Goal: Task Accomplishment & Management: Use online tool/utility

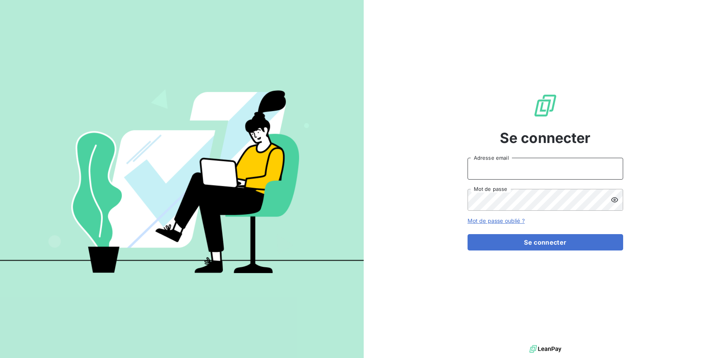
click at [516, 171] on input "Adresse email" at bounding box center [546, 169] width 156 height 22
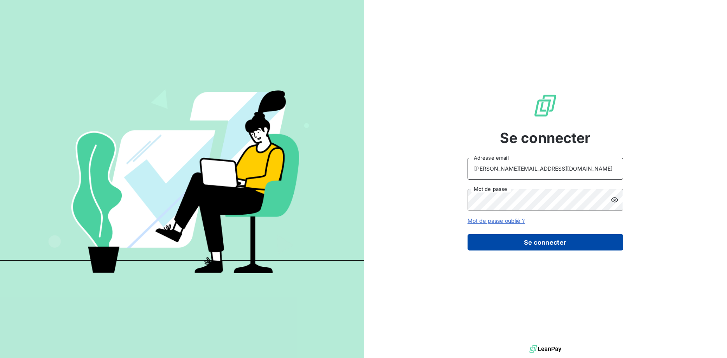
type input "valerie@fourtech.fr"
drag, startPoint x: 553, startPoint y: 245, endPoint x: 429, endPoint y: 276, distance: 128.0
click at [553, 246] on button "Se connecter" at bounding box center [546, 242] width 156 height 16
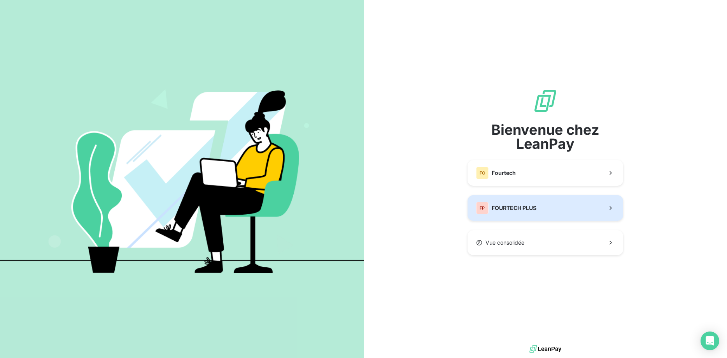
click at [533, 211] on span "FOURTECH PLUS" at bounding box center [514, 208] width 45 height 8
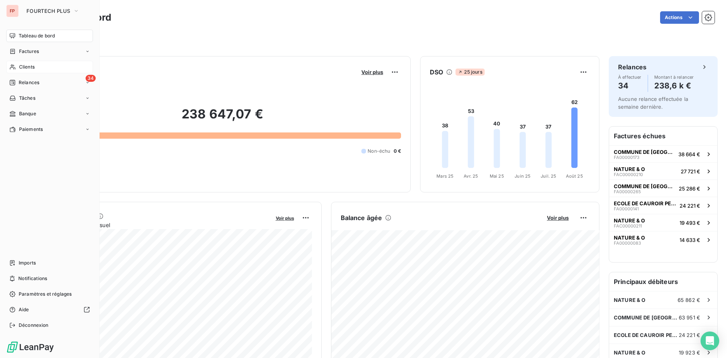
click at [20, 65] on span "Clients" at bounding box center [27, 66] width 16 height 7
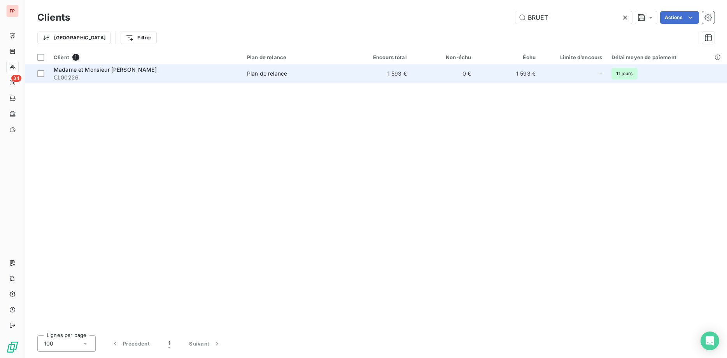
type input "BRUET"
click at [203, 73] on div "Madame et Monsieur [PERSON_NAME]" at bounding box center [146, 70] width 184 height 8
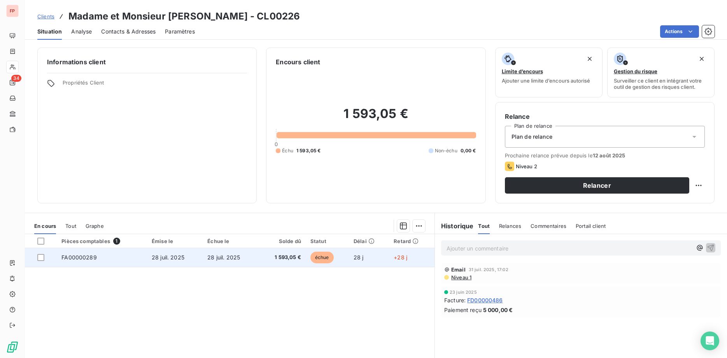
drag, startPoint x: 229, startPoint y: 247, endPoint x: 234, endPoint y: 255, distance: 9.0
click at [229, 249] on table "Pièces comptables 1 Émise le Échue le Solde dû Statut Délai Retard FA00000289 […" at bounding box center [230, 250] width 410 height 33
click at [233, 257] on span "28 juil. 2025" at bounding box center [223, 257] width 33 height 7
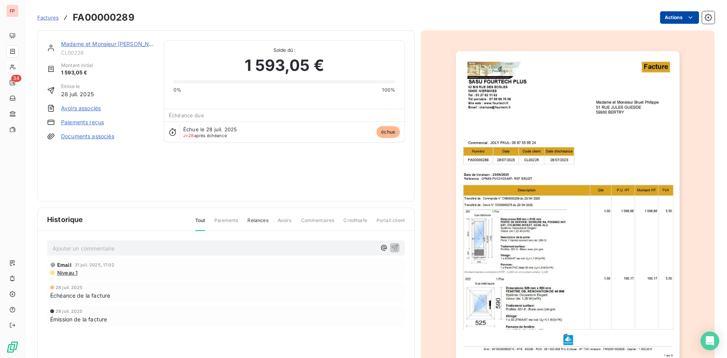
click at [681, 18] on html "FP 34 Factures FA00000289 Actions Madame et Monsieur [PERSON_NAME] CL00226 Mont…" at bounding box center [363, 179] width 727 height 358
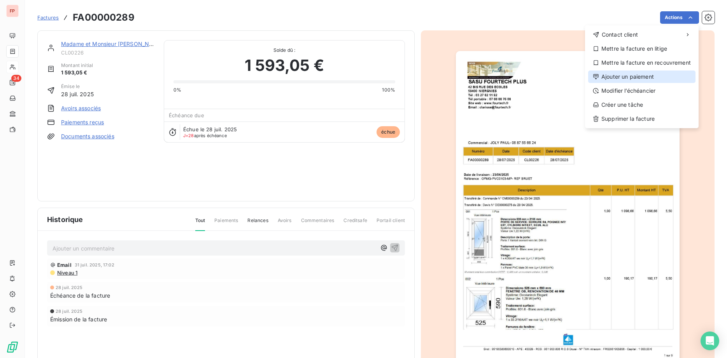
click at [621, 77] on div "Ajouter un paiement" at bounding box center [641, 76] width 107 height 12
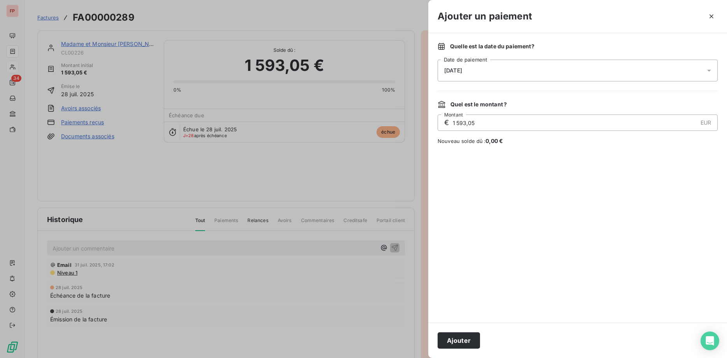
click at [465, 342] on button "Ajouter" at bounding box center [459, 340] width 42 height 16
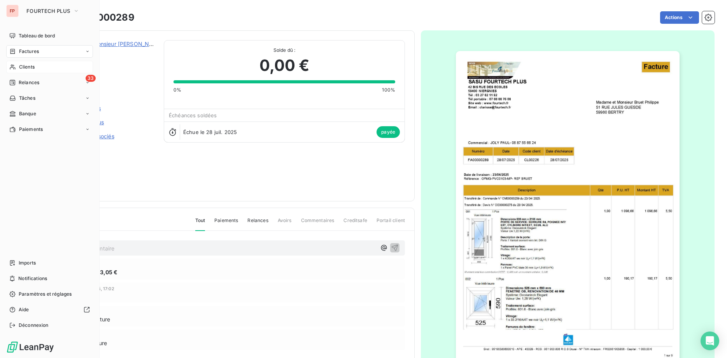
click at [30, 68] on span "Clients" at bounding box center [27, 66] width 16 height 7
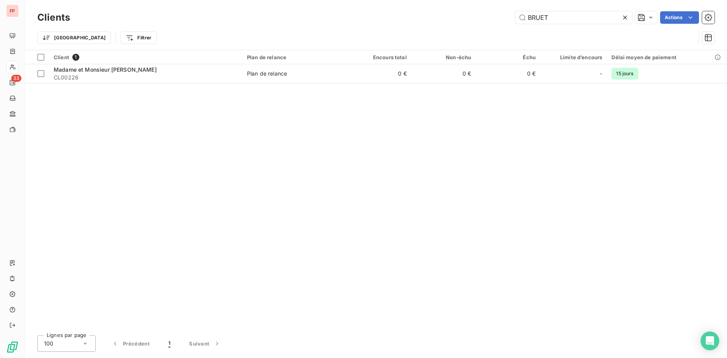
drag, startPoint x: 558, startPoint y: 20, endPoint x: 456, endPoint y: 11, distance: 102.3
click at [516, 11] on input "BRUET" at bounding box center [574, 17] width 117 height 12
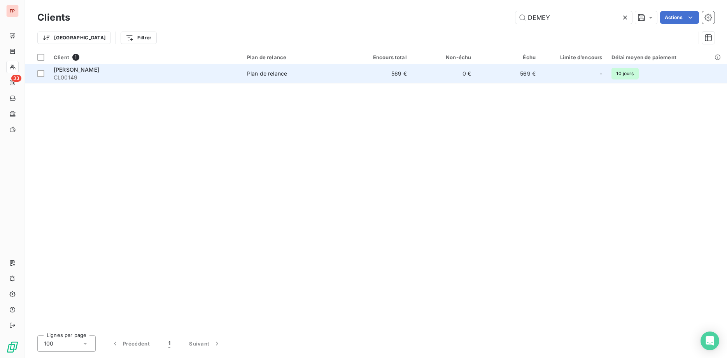
type input "DEMEY"
click at [156, 71] on div "[PERSON_NAME]" at bounding box center [146, 70] width 184 height 8
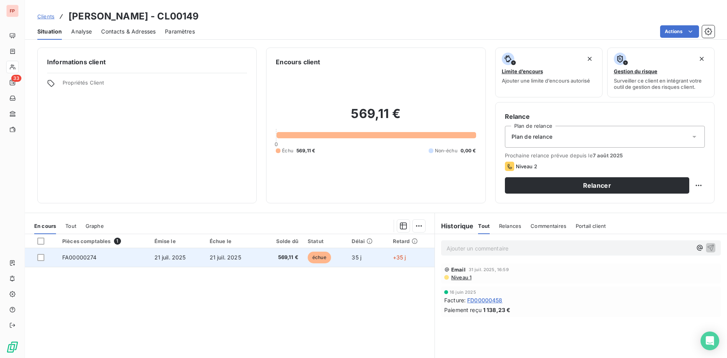
click at [259, 260] on td "21 juil. 2025" at bounding box center [232, 257] width 55 height 19
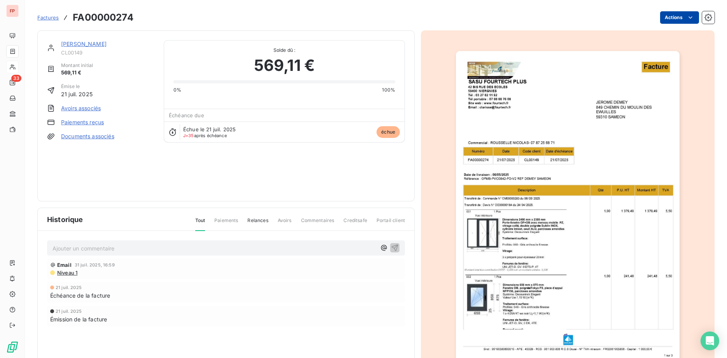
click at [667, 19] on html "FP 33 Factures FA00000274 Actions [PERSON_NAME] CL00149 Montant initial 569,11 …" at bounding box center [363, 179] width 727 height 358
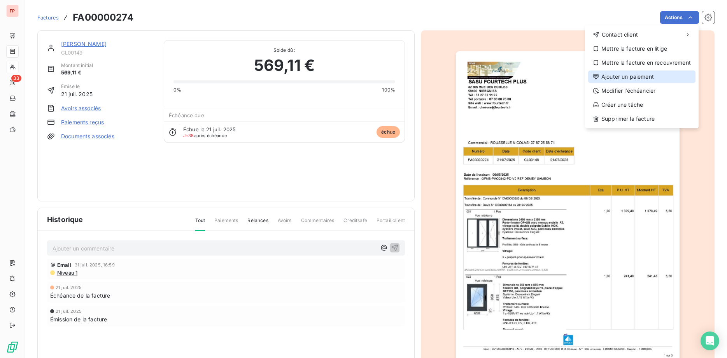
click at [636, 78] on div "Ajouter un paiement" at bounding box center [641, 76] width 107 height 12
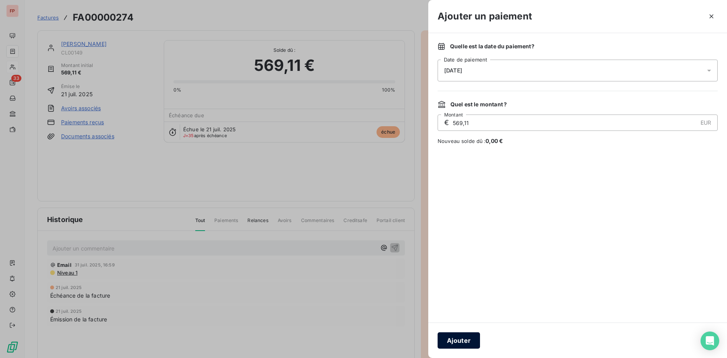
click at [464, 335] on button "Ajouter" at bounding box center [459, 340] width 42 height 16
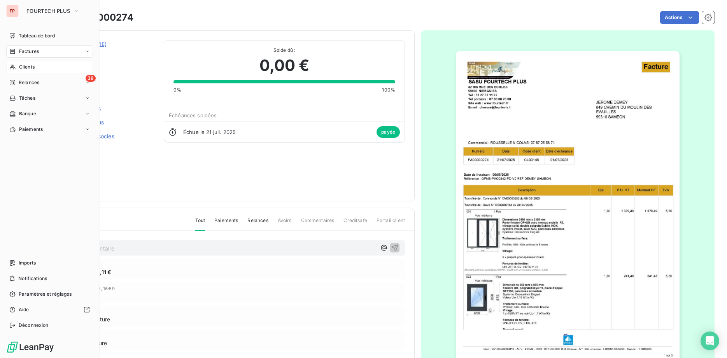
click at [36, 68] on div "Clients" at bounding box center [49, 67] width 87 height 12
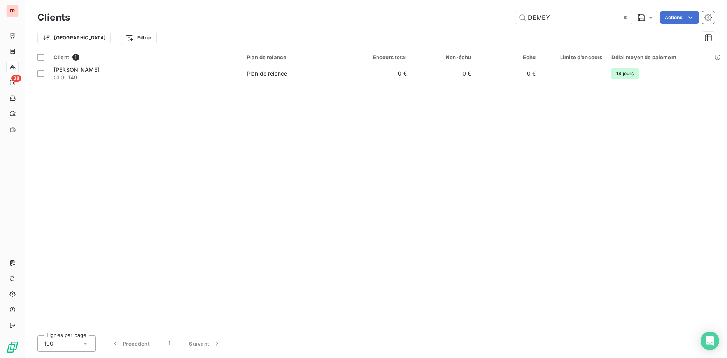
drag, startPoint x: 554, startPoint y: 16, endPoint x: 493, endPoint y: 16, distance: 61.5
click at [516, 12] on input "DEMEY" at bounding box center [574, 17] width 117 height 12
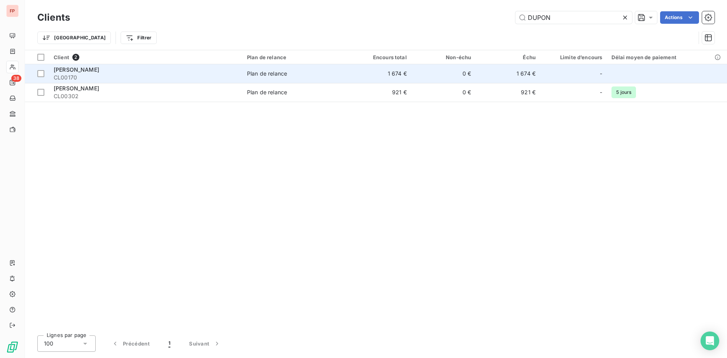
type input "DUPON"
click at [184, 69] on div "[PERSON_NAME]" at bounding box center [146, 70] width 184 height 8
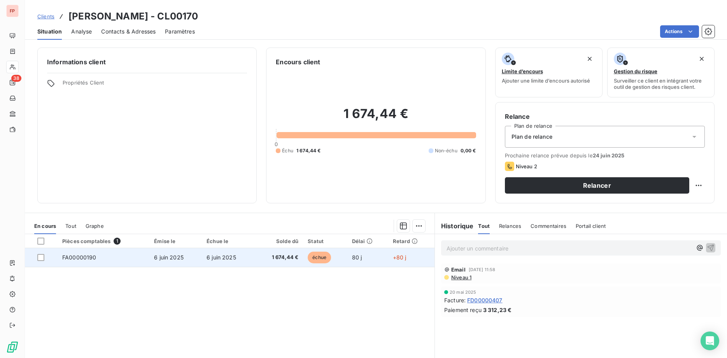
click at [262, 254] on span "1 674,44 €" at bounding box center [278, 257] width 39 height 8
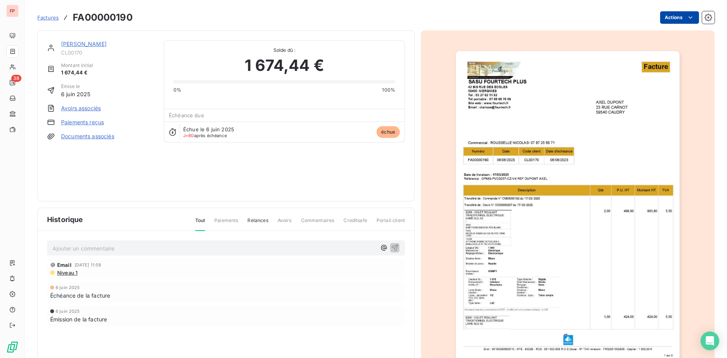
click at [679, 16] on html "FP 38 Factures FA00000190 Actions [PERSON_NAME] CL00170 Montant initial 1 674,4…" at bounding box center [363, 179] width 727 height 358
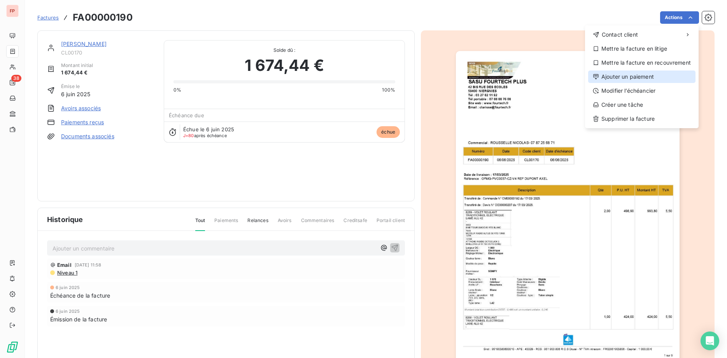
click at [625, 77] on div "Ajouter un paiement" at bounding box center [641, 76] width 107 height 12
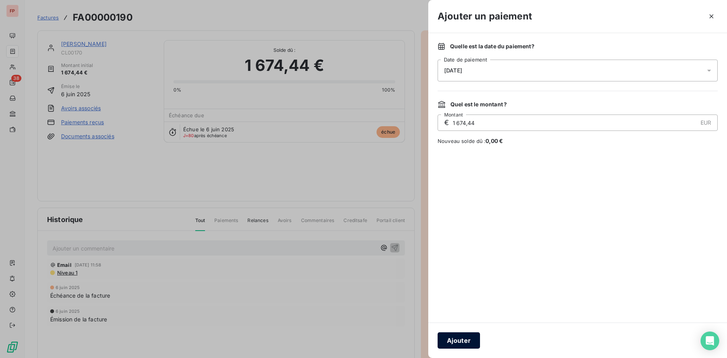
click at [466, 340] on button "Ajouter" at bounding box center [459, 340] width 42 height 16
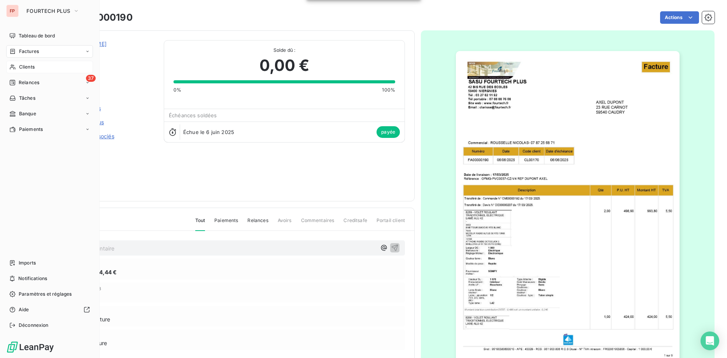
click at [29, 64] on span "Clients" at bounding box center [27, 66] width 16 height 7
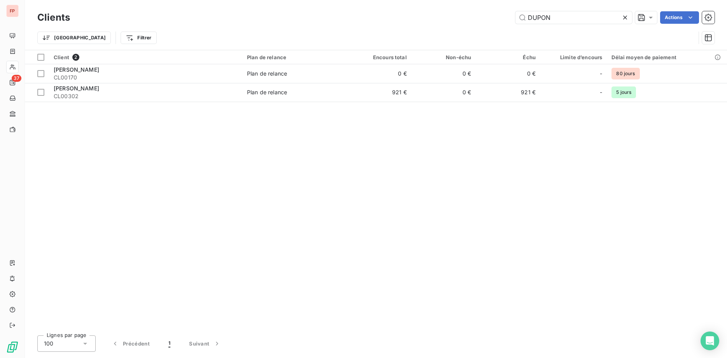
drag, startPoint x: 563, startPoint y: 16, endPoint x: 453, endPoint y: 11, distance: 109.8
click at [516, 11] on input "DUPON" at bounding box center [574, 17] width 117 height 12
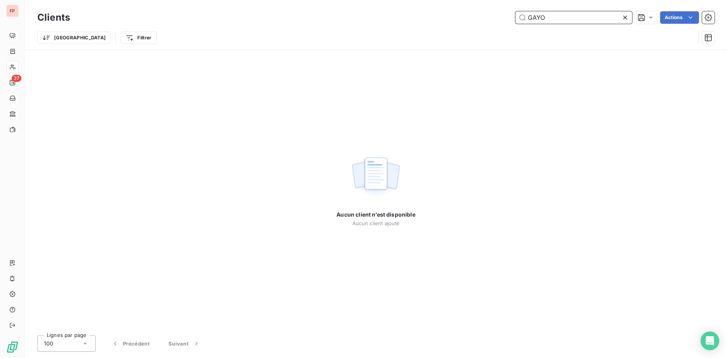
drag, startPoint x: 557, startPoint y: 18, endPoint x: 435, endPoint y: 7, distance: 122.7
click at [516, 11] on input "GAYO" at bounding box center [574, 17] width 117 height 12
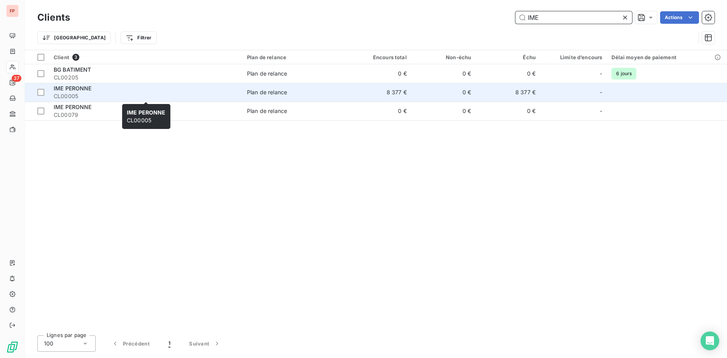
type input "IME"
click at [161, 91] on div "IME PERONNE" at bounding box center [146, 88] width 184 height 8
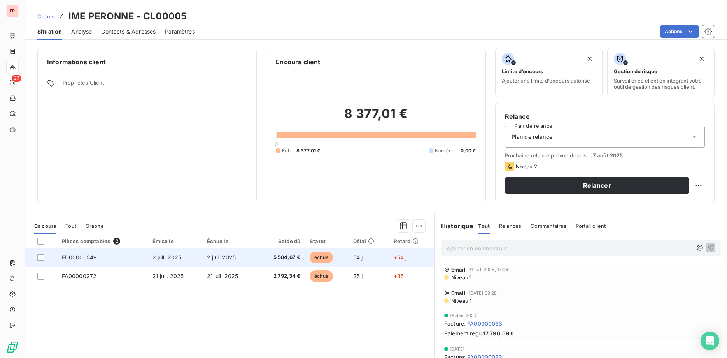
click at [274, 255] on span "5 584,67 €" at bounding box center [280, 257] width 39 height 8
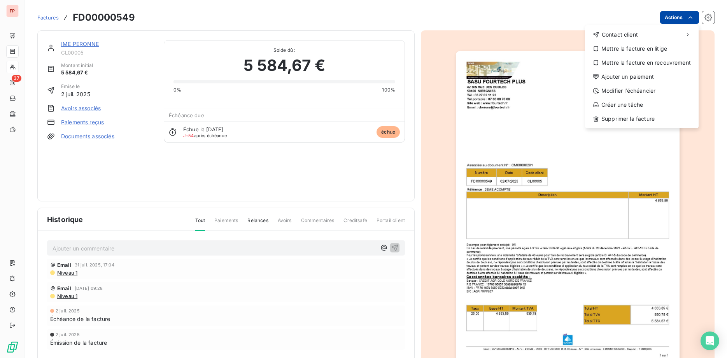
click at [669, 19] on html "FP 37 Factures FD00000549 Actions Contact client Mettre la facture en litige Me…" at bounding box center [363, 179] width 727 height 358
click at [646, 73] on div "Ajouter un paiement" at bounding box center [641, 76] width 107 height 12
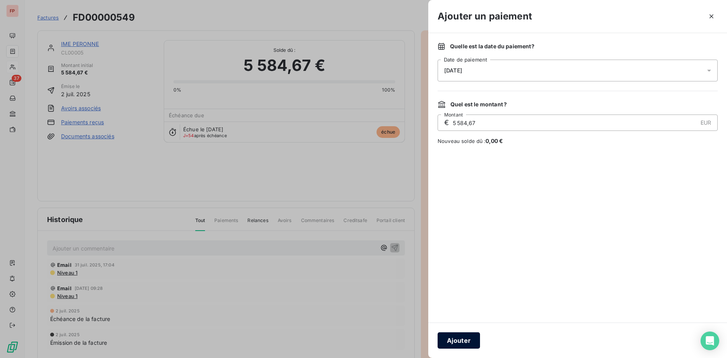
click at [470, 341] on button "Ajouter" at bounding box center [459, 340] width 42 height 16
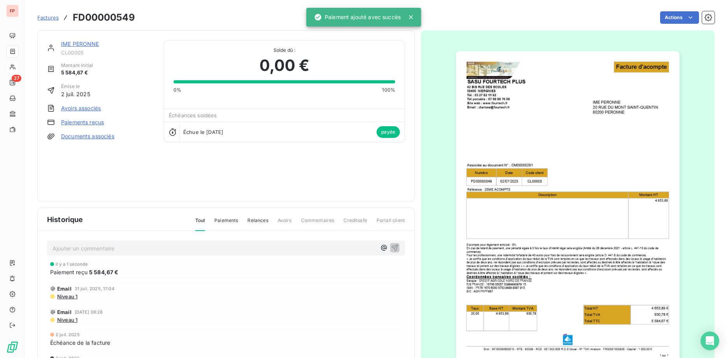
click at [86, 43] on link "IME PERONNE" at bounding box center [80, 43] width 38 height 7
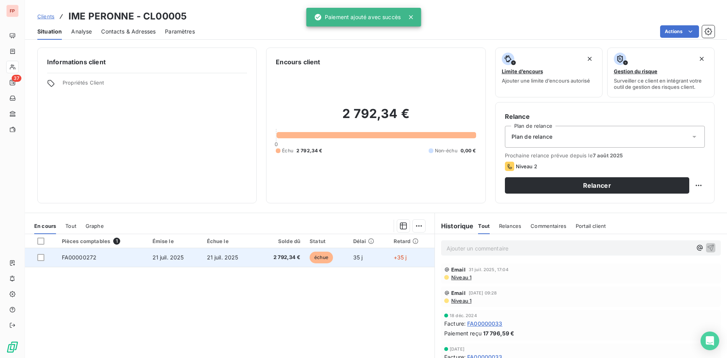
click at [341, 252] on td "échue" at bounding box center [327, 257] width 44 height 19
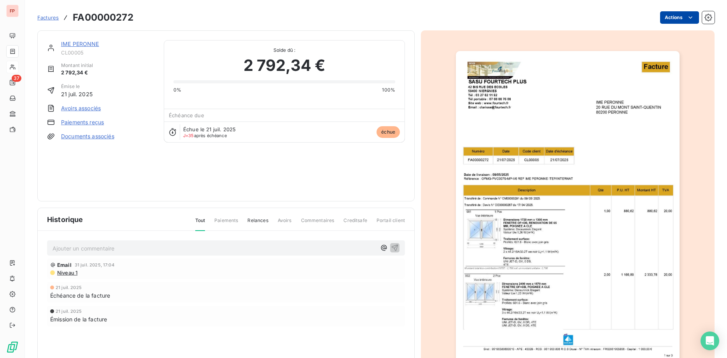
click at [681, 21] on html "FP 37 Factures FA00000272 Actions IME PERONNE CL00005 Montant initial 2 792,34 …" at bounding box center [363, 179] width 727 height 358
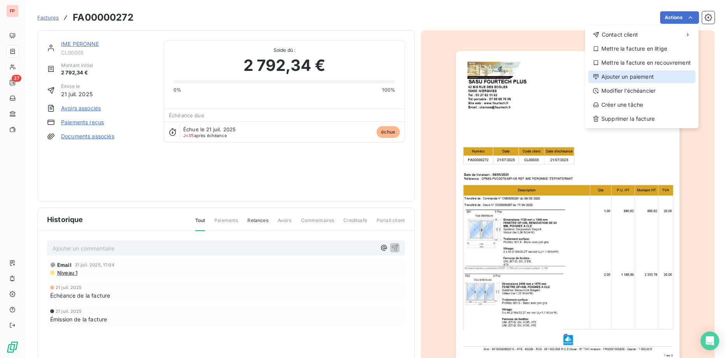
click at [640, 78] on div "Ajouter un paiement" at bounding box center [641, 76] width 107 height 12
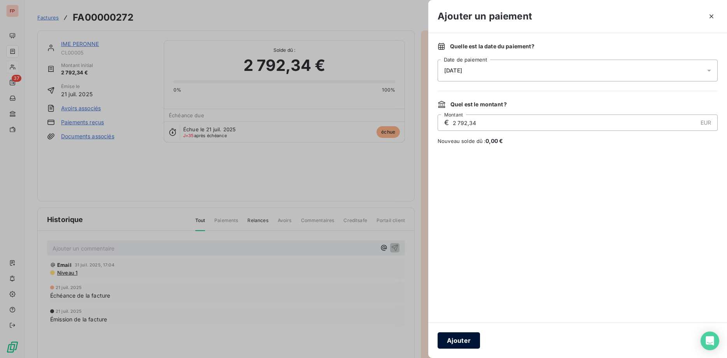
click at [462, 342] on button "Ajouter" at bounding box center [459, 340] width 42 height 16
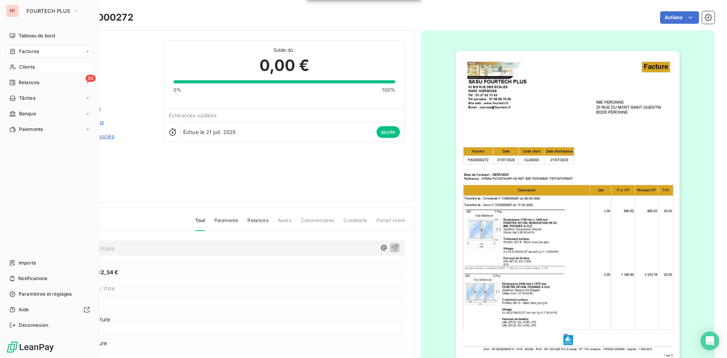
click at [23, 68] on span "Clients" at bounding box center [27, 66] width 16 height 7
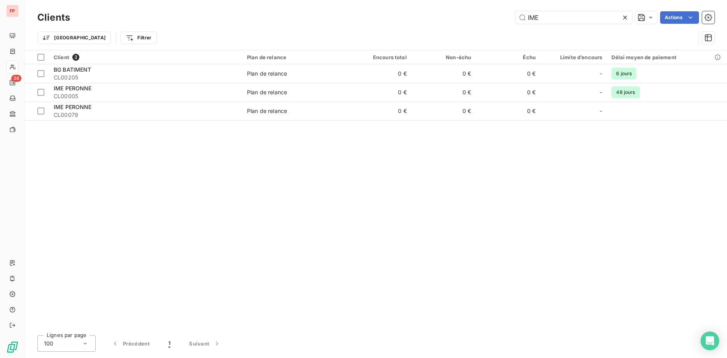
drag, startPoint x: 514, startPoint y: 19, endPoint x: 502, endPoint y: 19, distance: 12.1
click at [516, 18] on input "IME" at bounding box center [574, 17] width 117 height 12
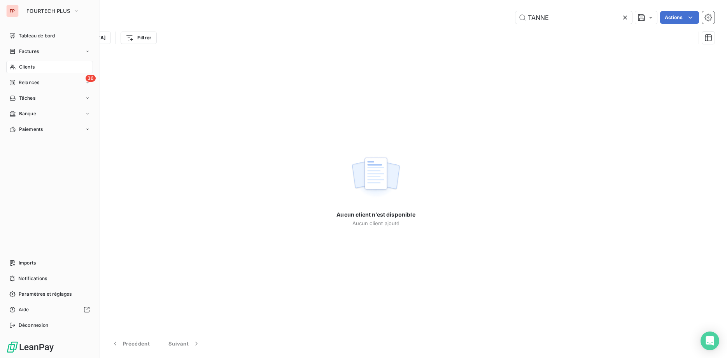
click at [25, 69] on span "Clients" at bounding box center [27, 66] width 16 height 7
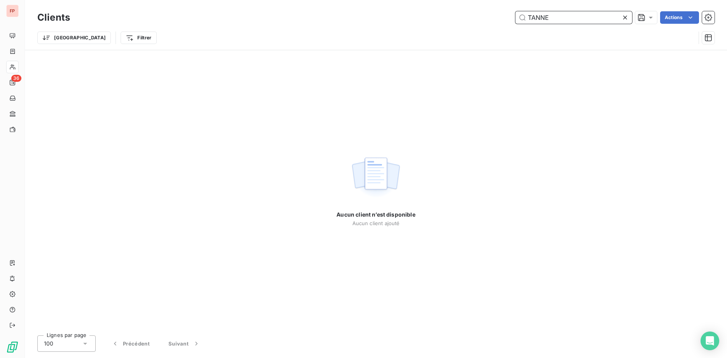
drag, startPoint x: 511, startPoint y: 12, endPoint x: 470, endPoint y: 10, distance: 40.9
click at [516, 11] on input "TANNE" at bounding box center [574, 17] width 117 height 12
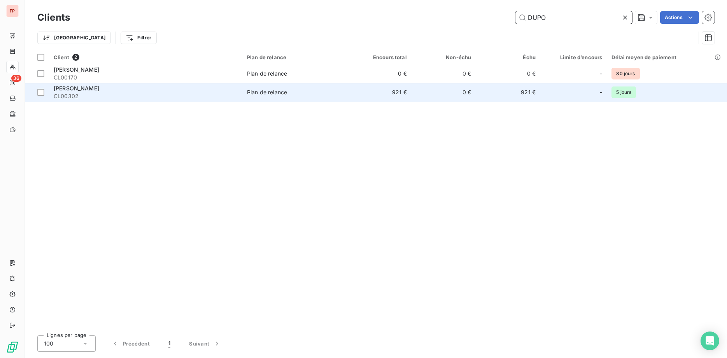
type input "DUPO"
click at [250, 91] on div "Plan de relance" at bounding box center [267, 92] width 40 height 8
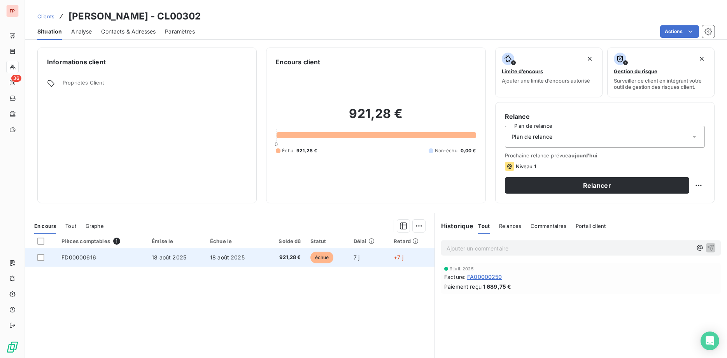
click at [215, 258] on span "18 août 2025" at bounding box center [227, 257] width 35 height 7
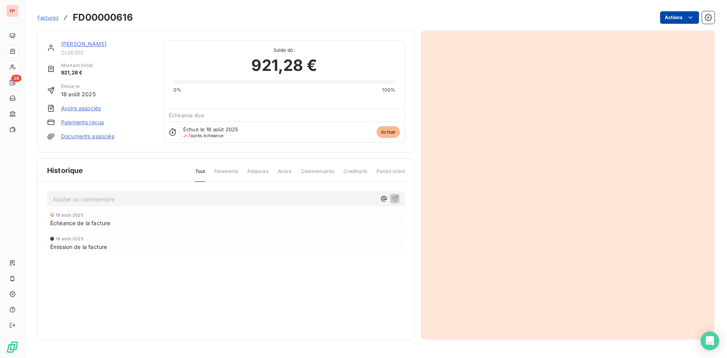
click at [673, 18] on html "FP 36 Factures FD00000616 Actions [PERSON_NAME] CL00302 Montant initial 921,28 …" at bounding box center [363, 179] width 727 height 358
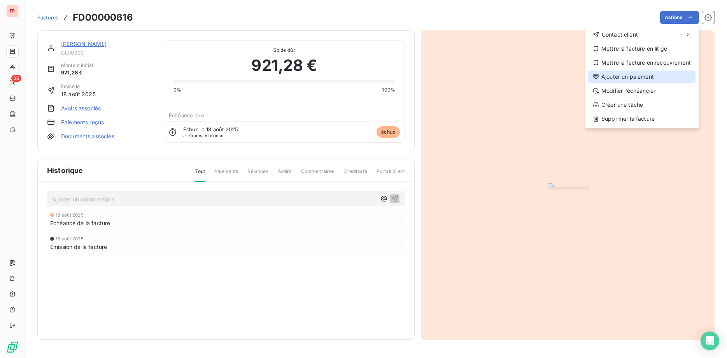
click at [641, 76] on div "Ajouter un paiement" at bounding box center [641, 76] width 107 height 12
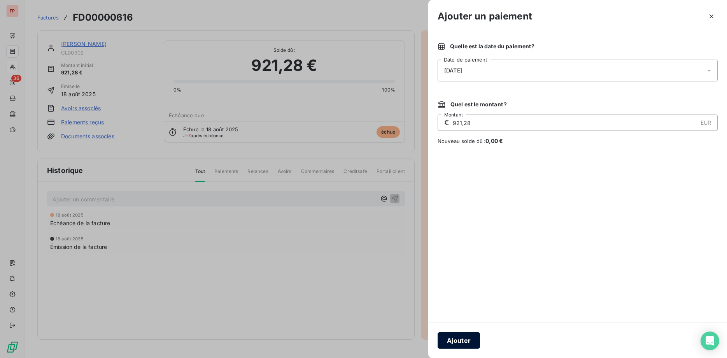
click at [470, 340] on button "Ajouter" at bounding box center [459, 340] width 42 height 16
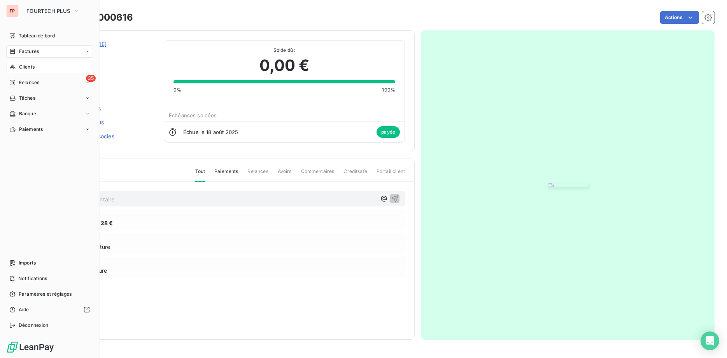
click at [21, 68] on span "Clients" at bounding box center [27, 66] width 16 height 7
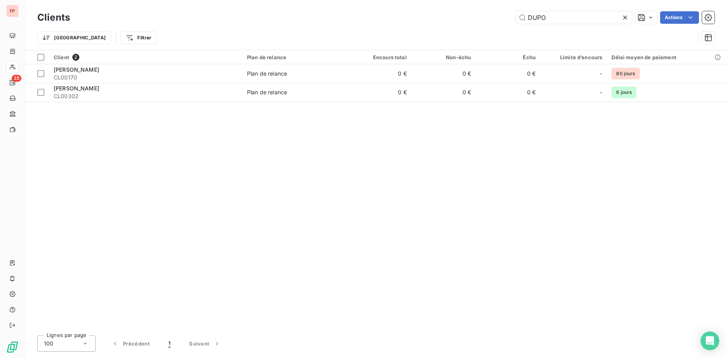
drag, startPoint x: 549, startPoint y: 16, endPoint x: 458, endPoint y: 8, distance: 92.2
click at [516, 11] on input "DUPO" at bounding box center [574, 17] width 117 height 12
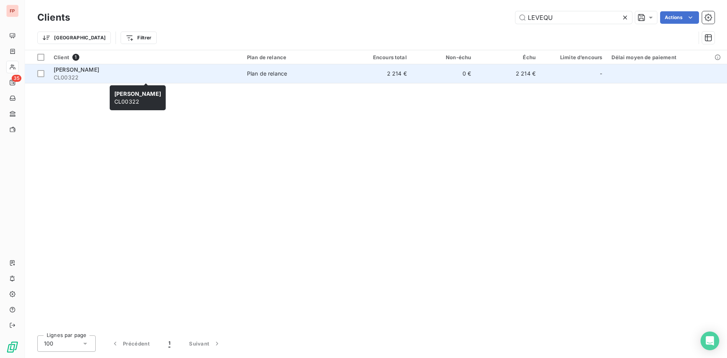
type input "LEVEQU"
click at [166, 74] on span "CL00322" at bounding box center [146, 78] width 184 height 8
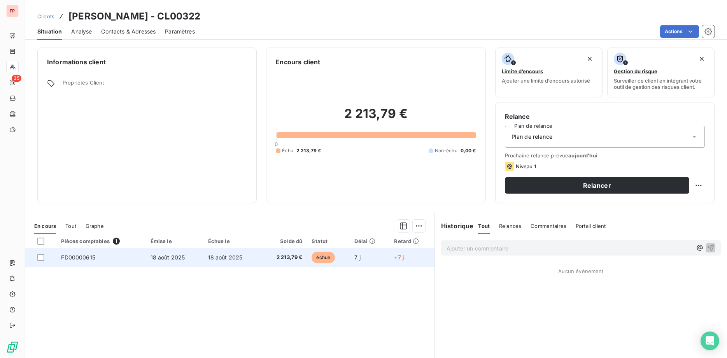
click at [246, 259] on td "18 août 2025" at bounding box center [233, 257] width 58 height 19
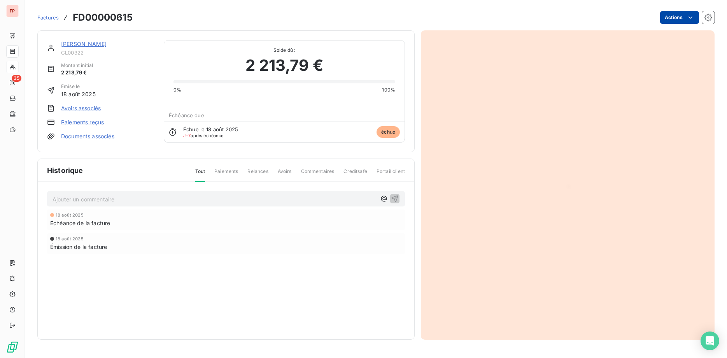
click at [686, 17] on html "FP 35 Factures FD00000615 Actions [PERSON_NAME] CL00322 Montant initial 2 213,7…" at bounding box center [363, 179] width 727 height 358
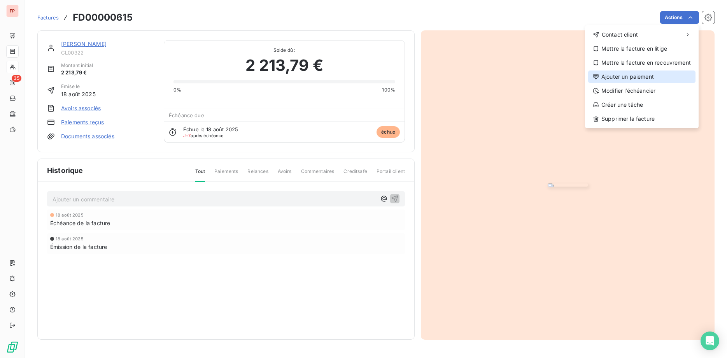
click at [636, 75] on div "Ajouter un paiement" at bounding box center [641, 76] width 107 height 12
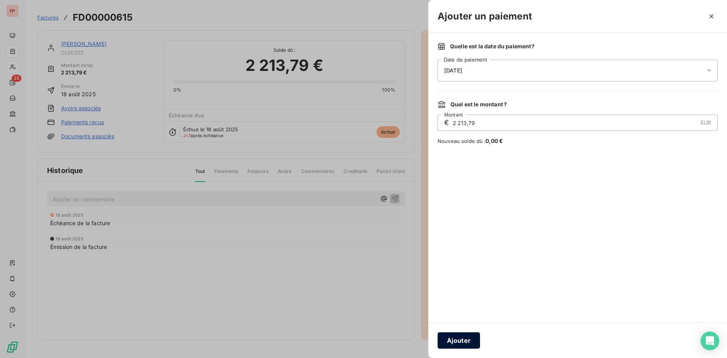
click at [471, 342] on button "Ajouter" at bounding box center [459, 340] width 42 height 16
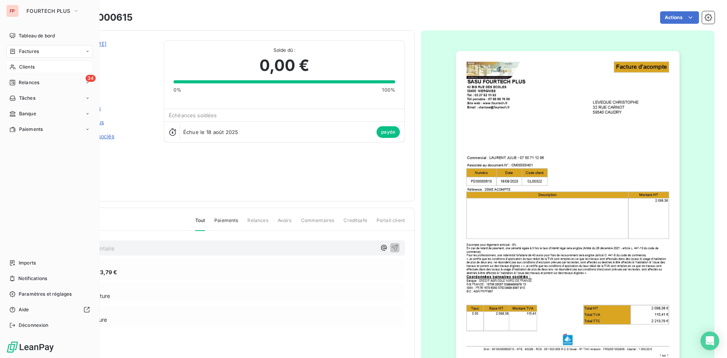
click at [30, 67] on span "Clients" at bounding box center [27, 66] width 16 height 7
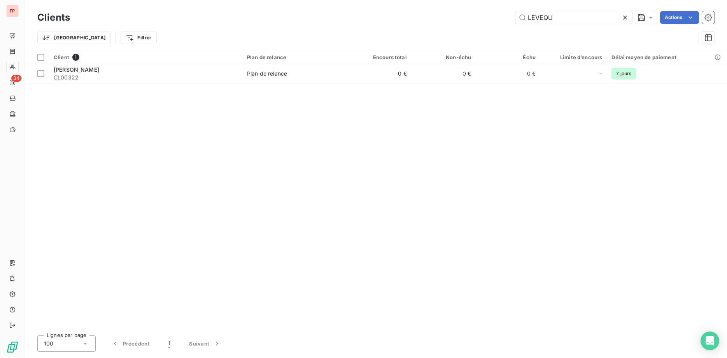
drag, startPoint x: 558, startPoint y: 16, endPoint x: 457, endPoint y: 17, distance: 100.8
click at [516, 17] on input "LEVEQU" at bounding box center [574, 17] width 117 height 12
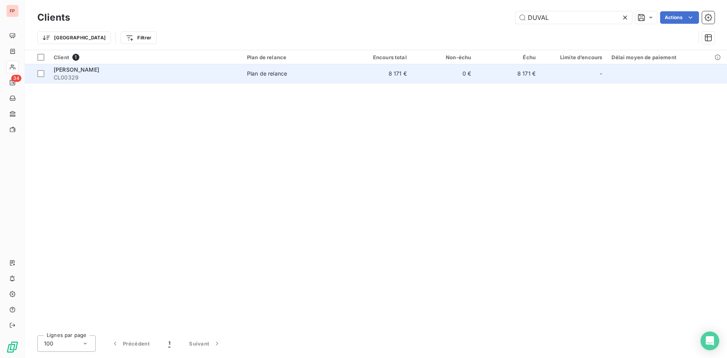
type input "DUVAL"
click at [163, 75] on span "CL00329" at bounding box center [146, 78] width 184 height 8
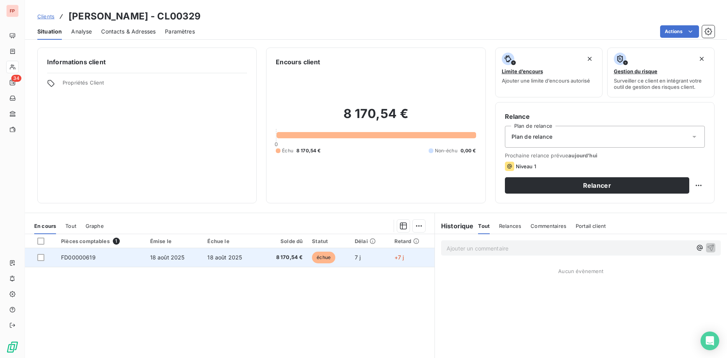
click at [223, 254] on span "18 août 2025" at bounding box center [224, 257] width 35 height 7
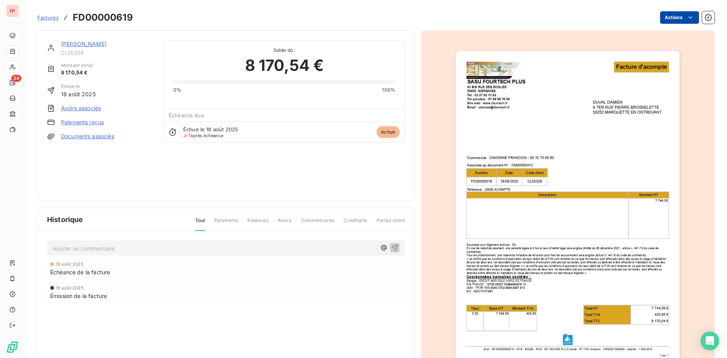
click at [680, 17] on html "FP 34 Factures FD00000619 Actions [PERSON_NAME] CL00329 Montant initial 8 170,5…" at bounding box center [363, 179] width 727 height 358
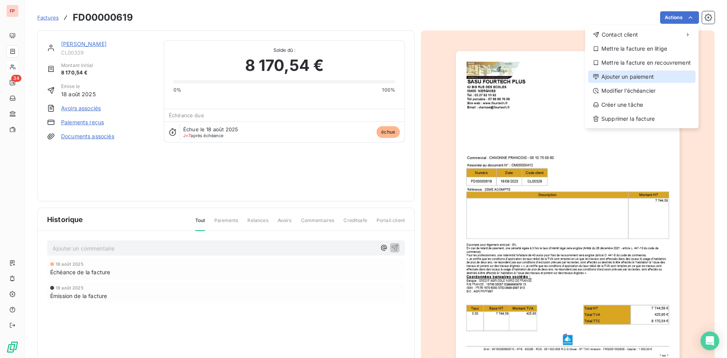
click at [625, 76] on div "Ajouter un paiement" at bounding box center [641, 76] width 107 height 12
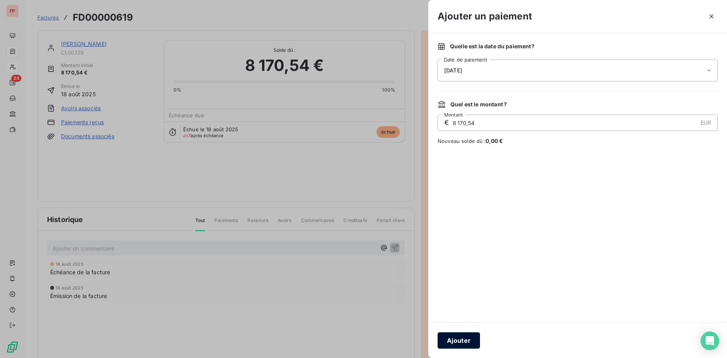
click at [469, 337] on button "Ajouter" at bounding box center [459, 340] width 42 height 16
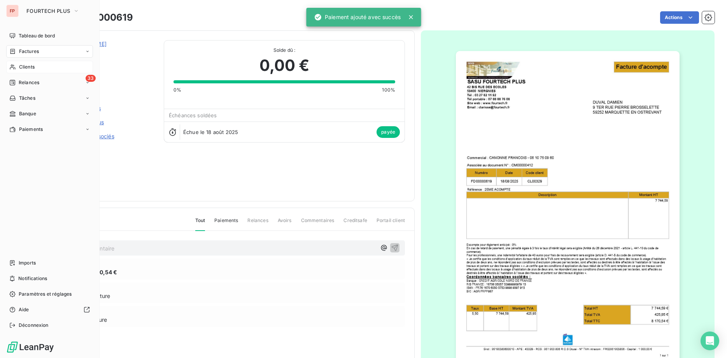
click at [25, 66] on span "Clients" at bounding box center [27, 66] width 16 height 7
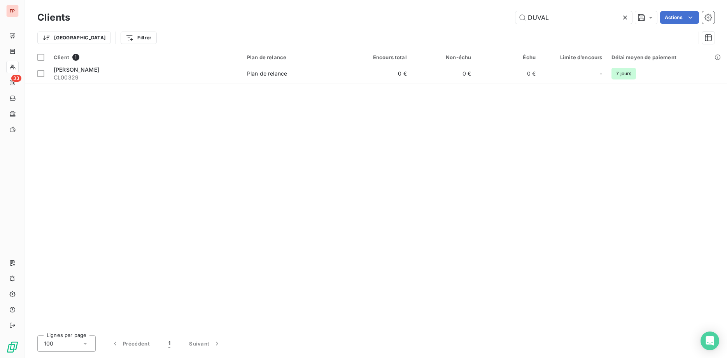
drag, startPoint x: 537, startPoint y: 14, endPoint x: 456, endPoint y: 9, distance: 80.7
click at [516, 11] on input "DUVAL" at bounding box center [574, 17] width 117 height 12
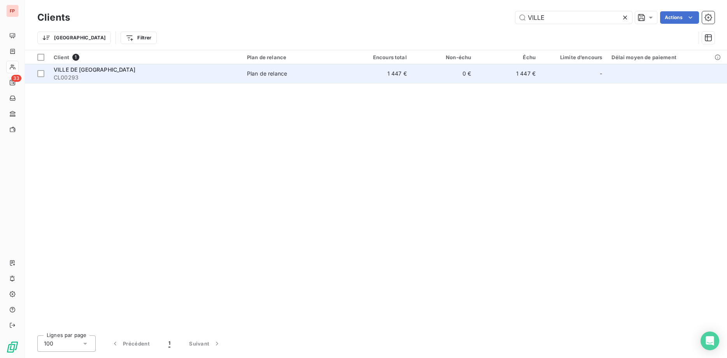
type input "VILLE"
click at [168, 73] on div "VILLE DE [GEOGRAPHIC_DATA]" at bounding box center [146, 70] width 184 height 8
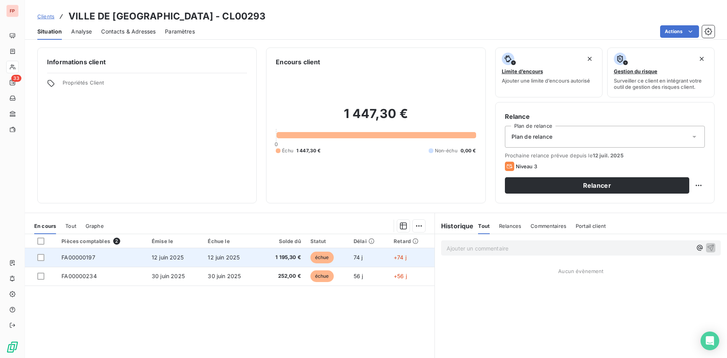
click at [199, 256] on td "12 juin 2025" at bounding box center [175, 257] width 56 height 19
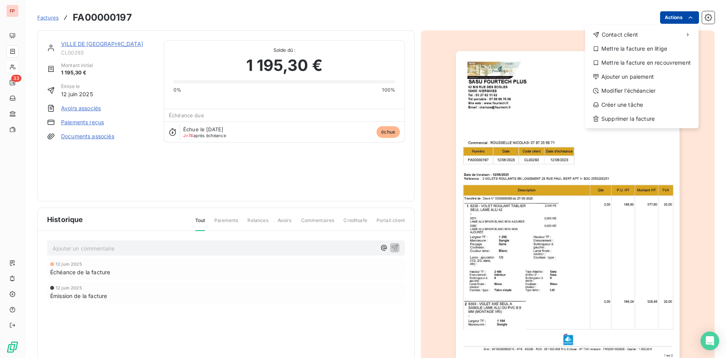
click at [685, 17] on html "FP 33 Factures FA00000197 Actions Contact client Mettre la facture en litige Me…" at bounding box center [363, 179] width 727 height 358
click at [632, 79] on div "Ajouter un paiement" at bounding box center [641, 76] width 107 height 12
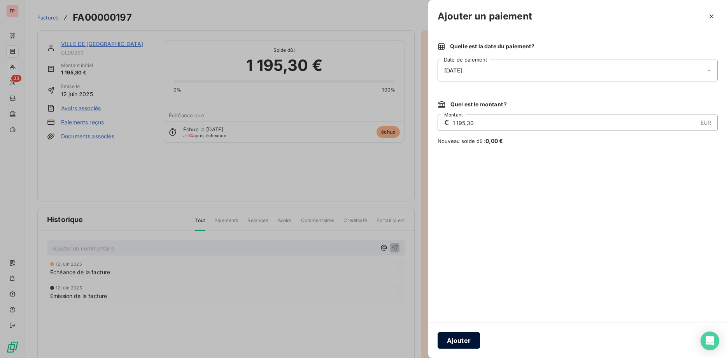
click at [463, 337] on button "Ajouter" at bounding box center [459, 340] width 42 height 16
